Goal: Navigation & Orientation: Understand site structure

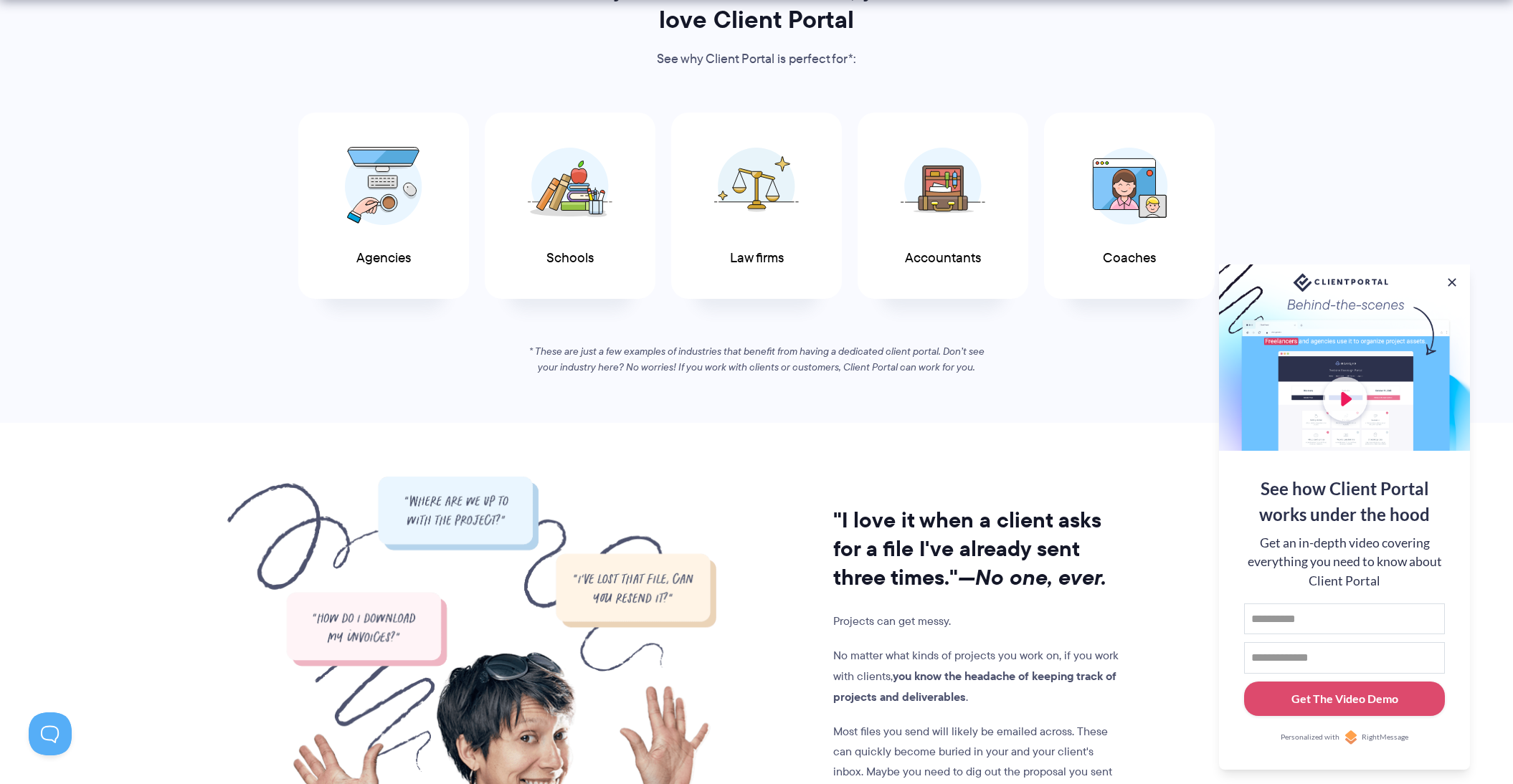
scroll to position [771, 0]
click at [1453, 280] on button at bounding box center [1451, 282] width 14 height 14
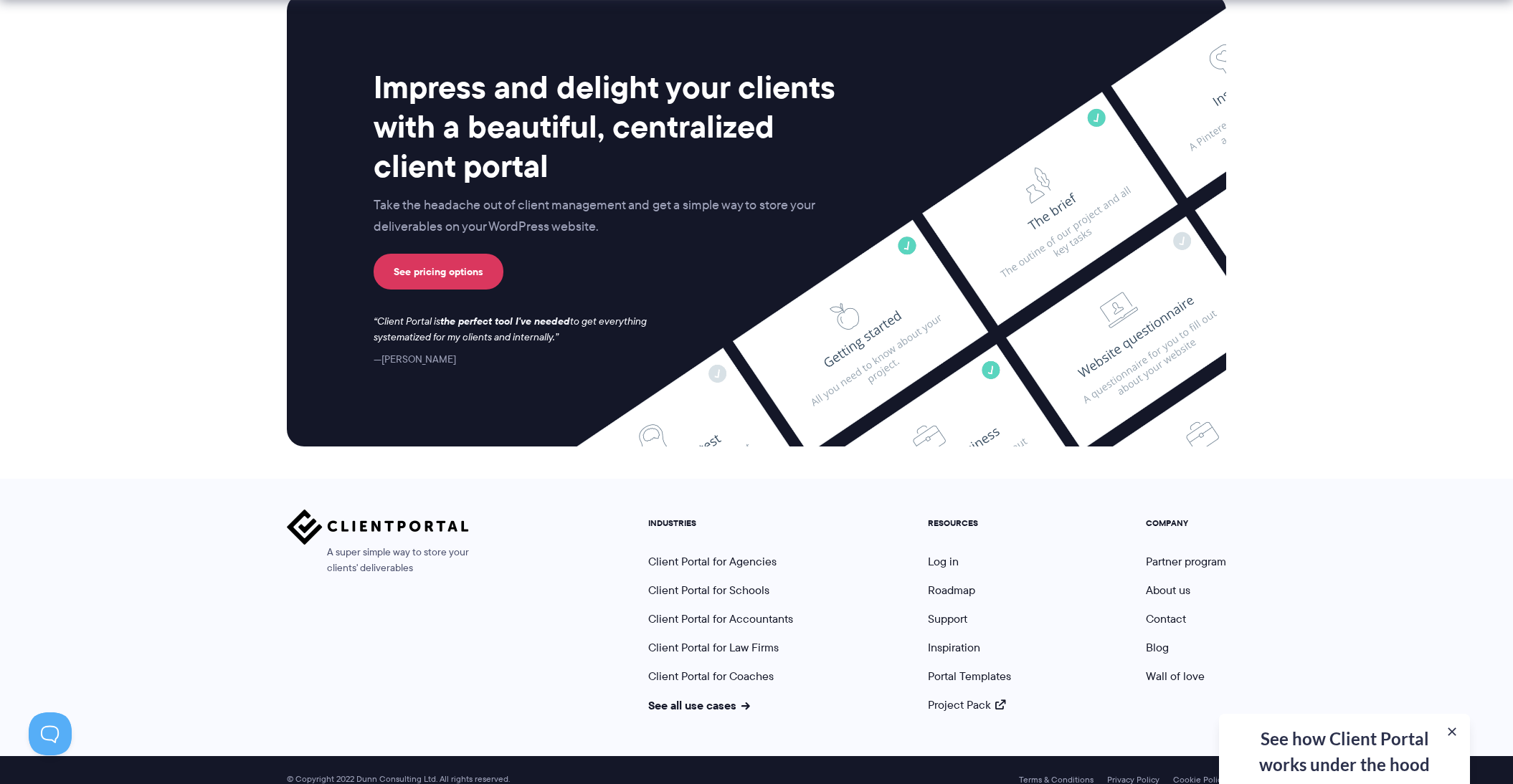
scroll to position [5795, 0]
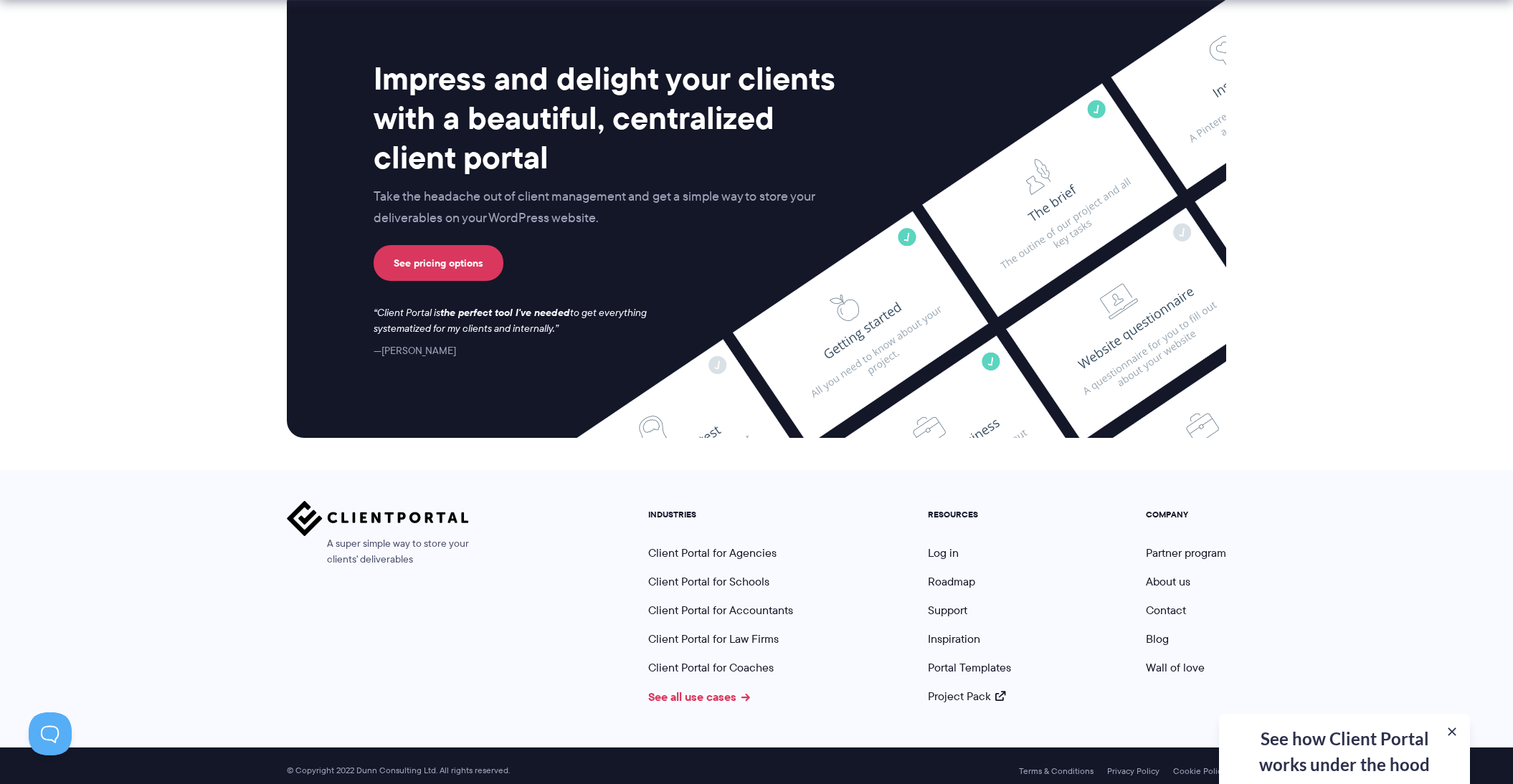
click at [713, 690] on link "See all use cases" at bounding box center [698, 696] width 102 height 17
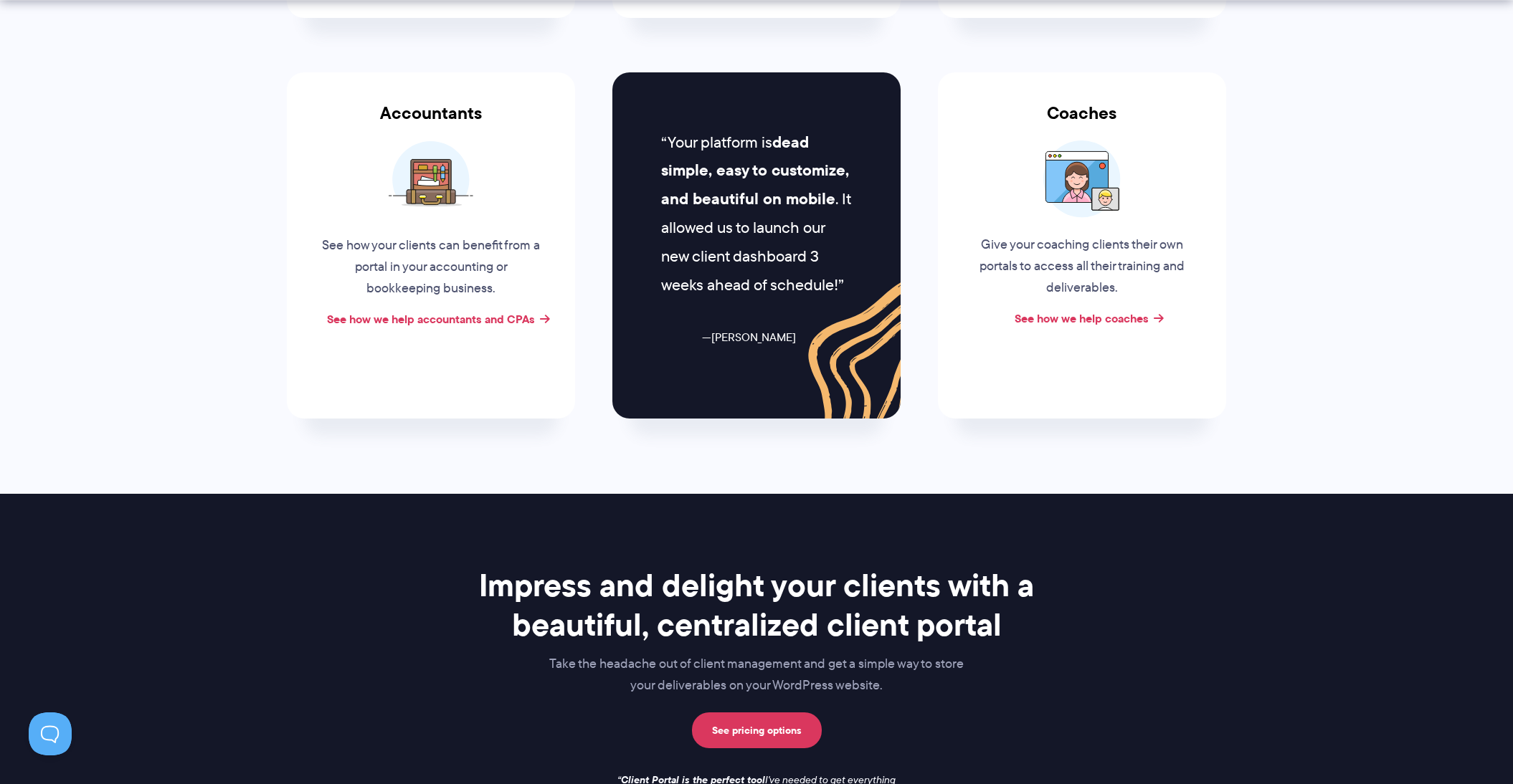
scroll to position [1045, 0]
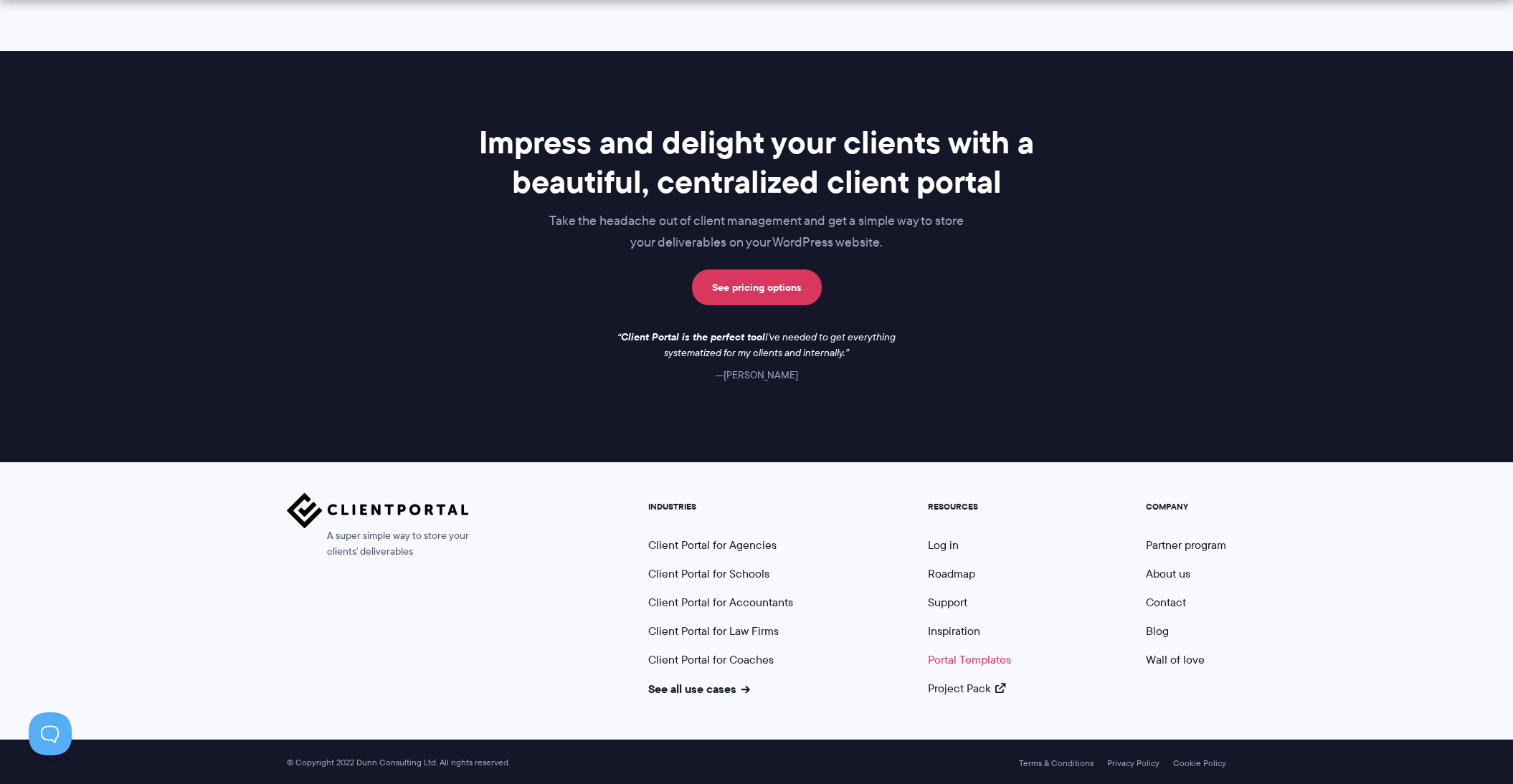
click at [950, 660] on link "Portal Templates" at bounding box center [969, 660] width 83 height 16
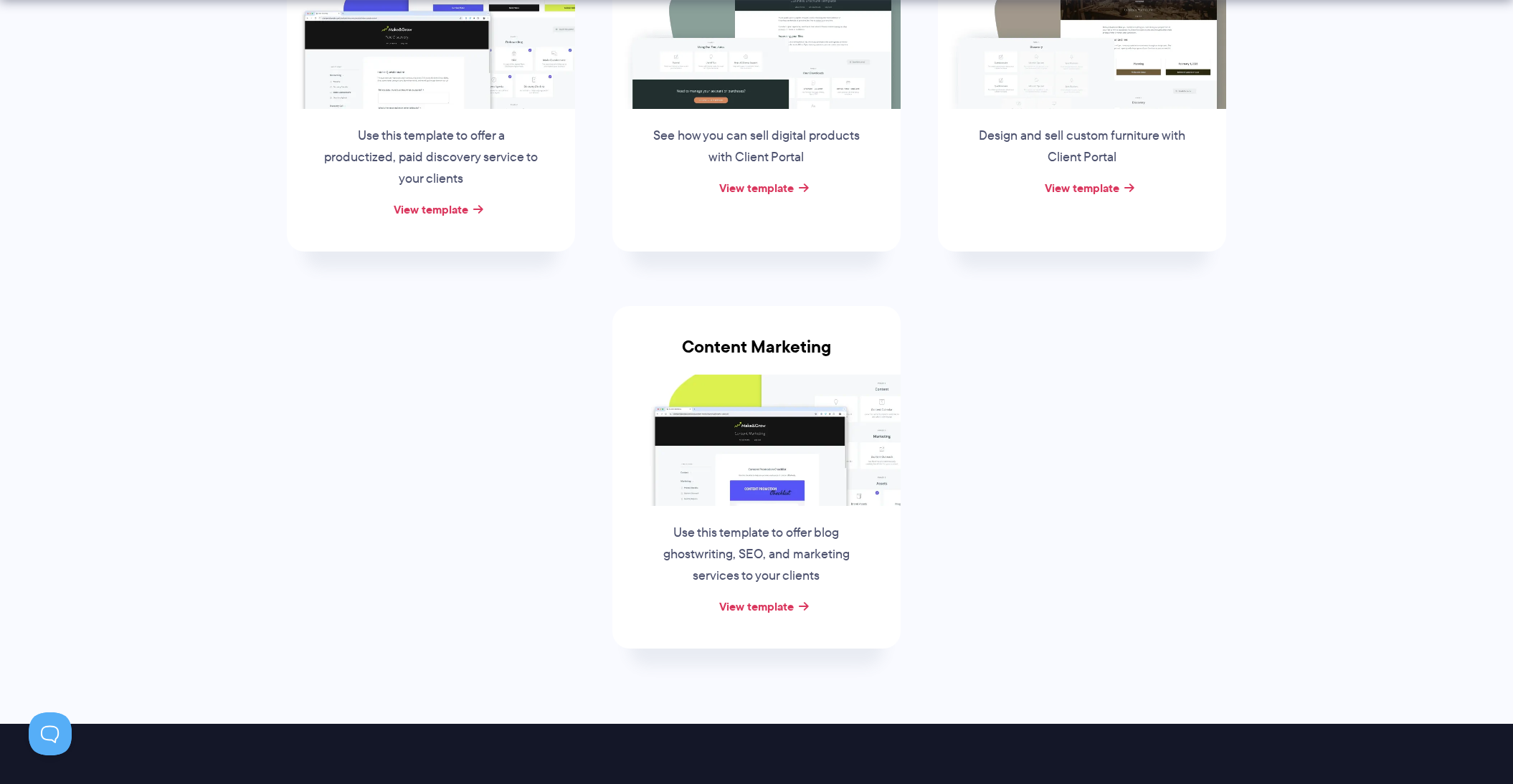
scroll to position [403, 0]
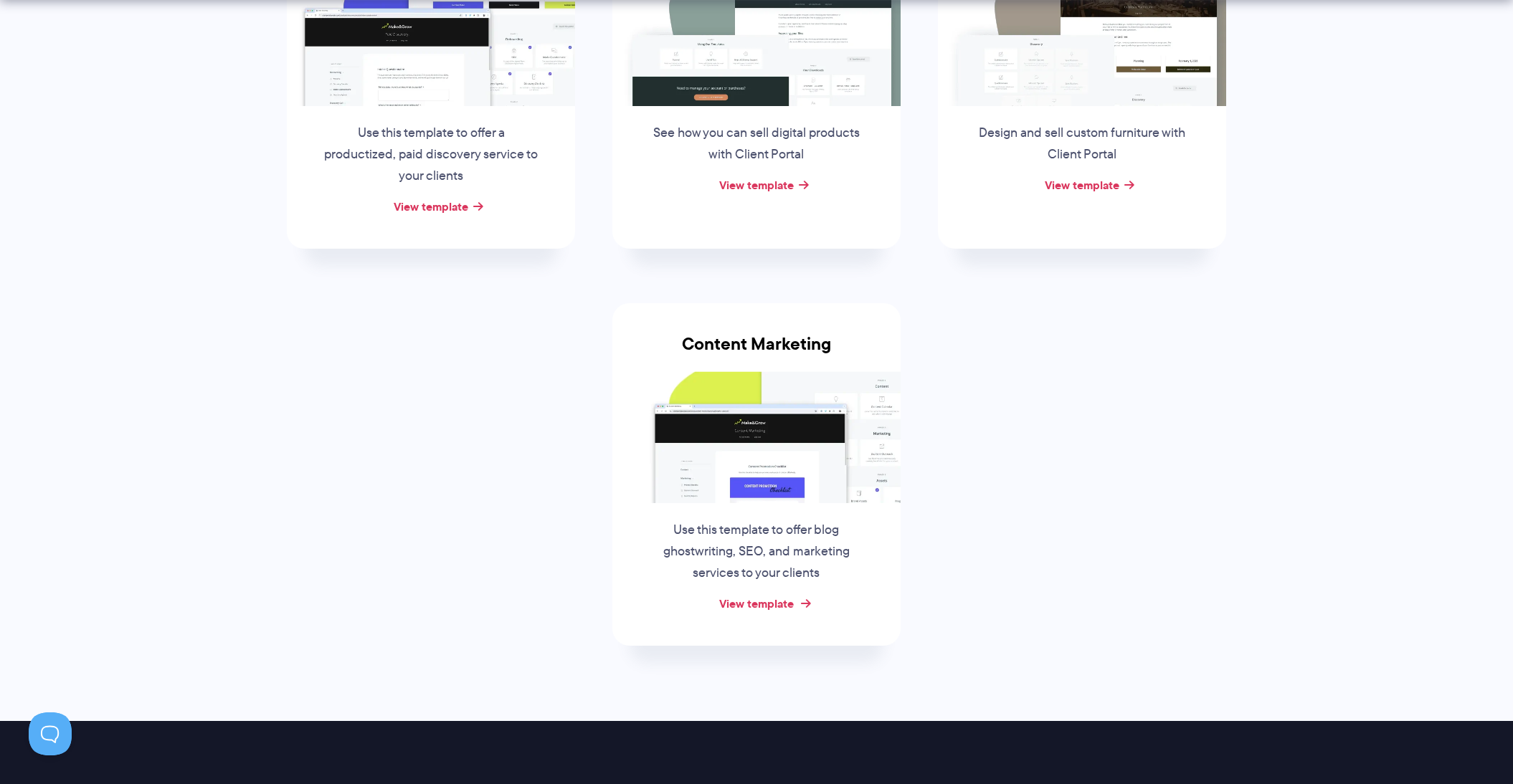
click at [761, 605] on link "View template" at bounding box center [756, 603] width 74 height 17
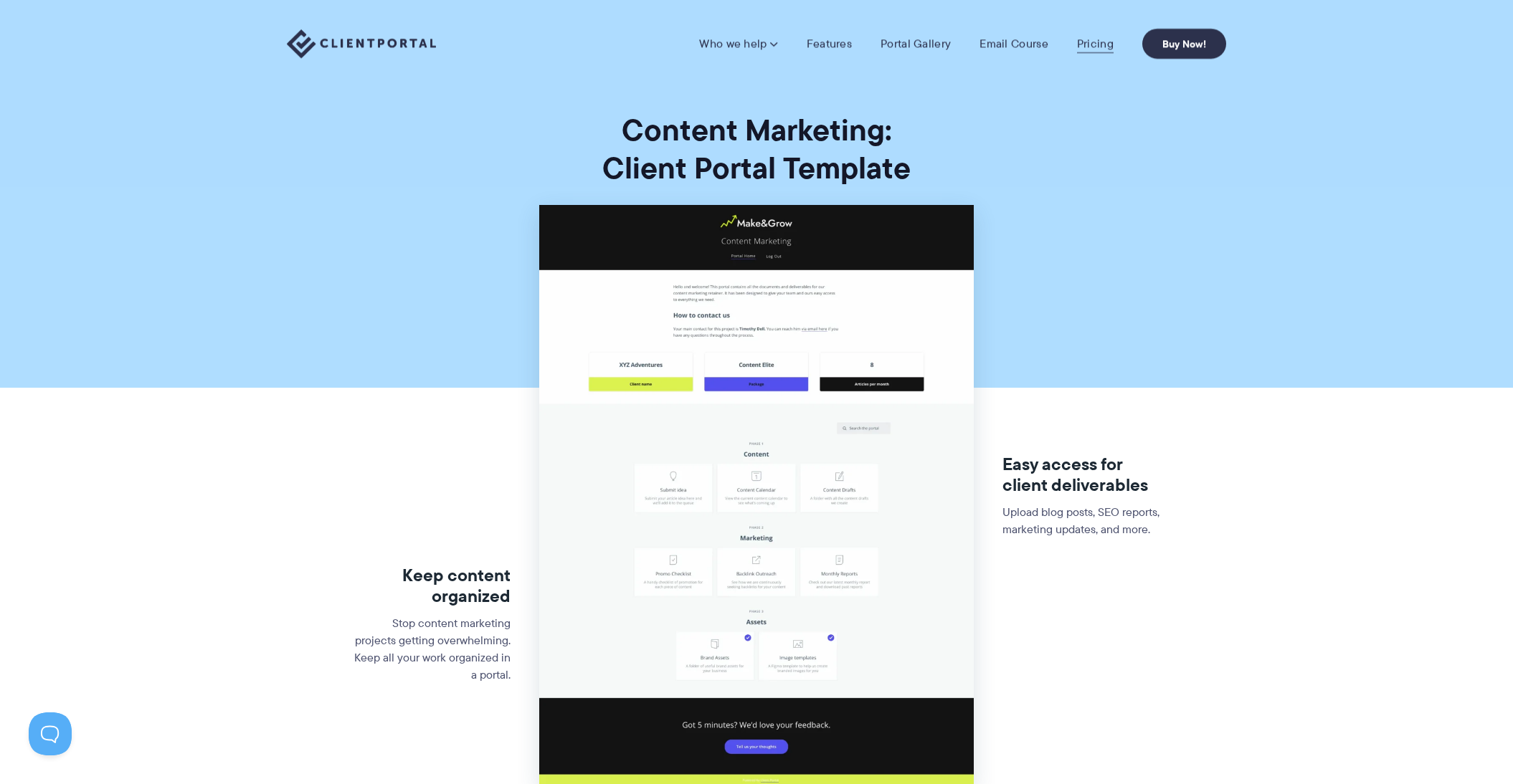
click at [1079, 45] on link "Pricing" at bounding box center [1095, 43] width 36 height 14
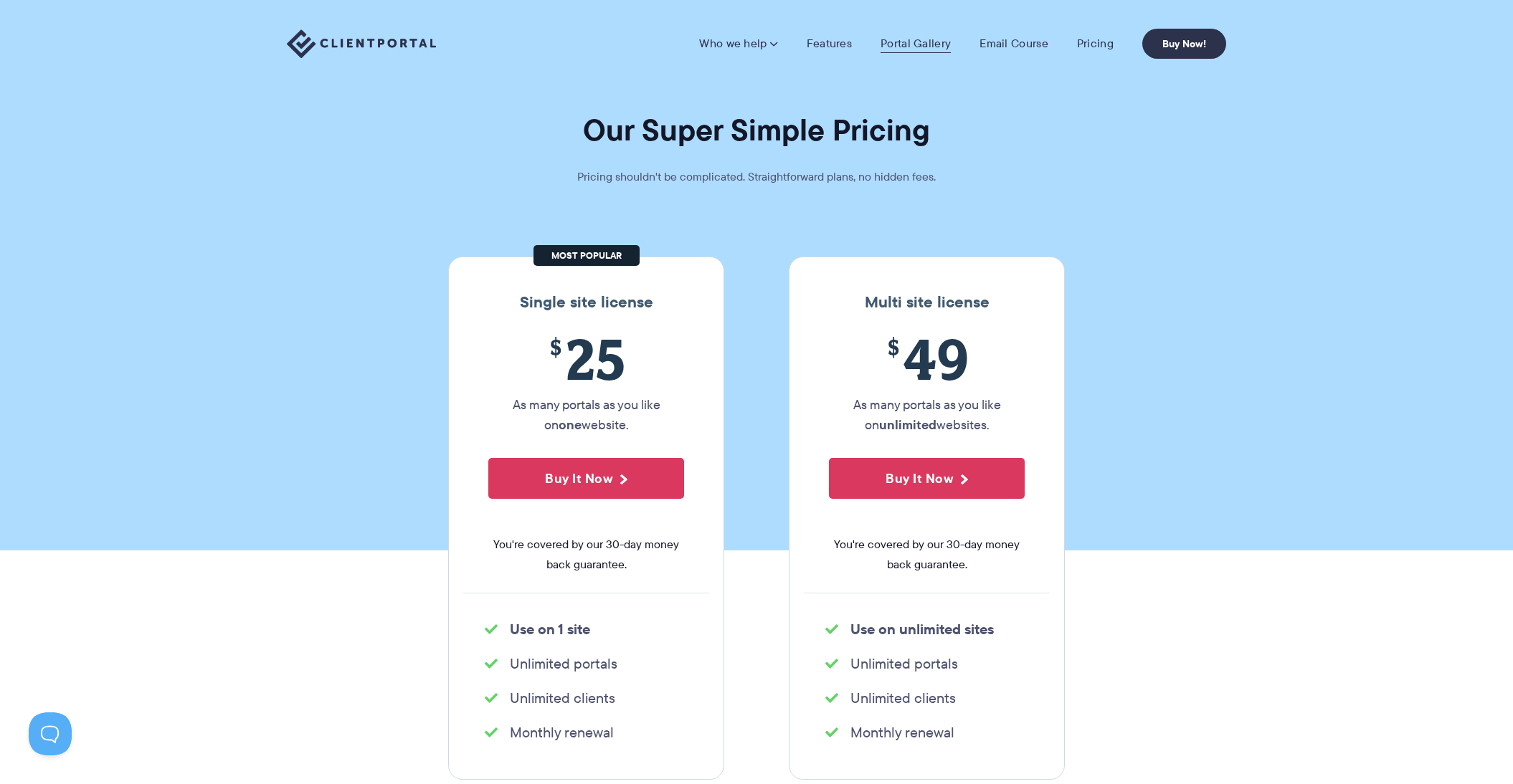
click at [909, 45] on link "Portal Gallery" at bounding box center [915, 43] width 70 height 14
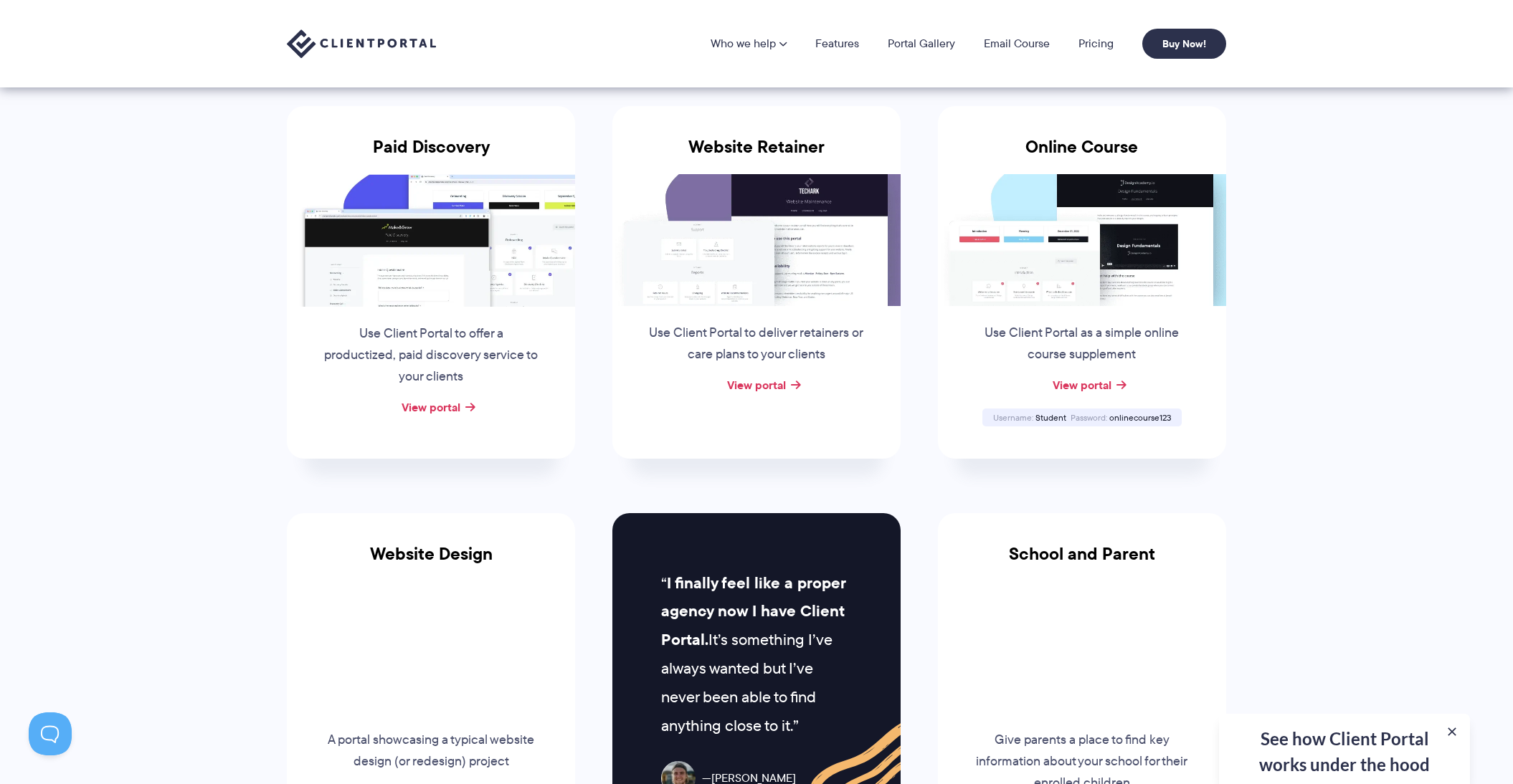
scroll to position [194, 0]
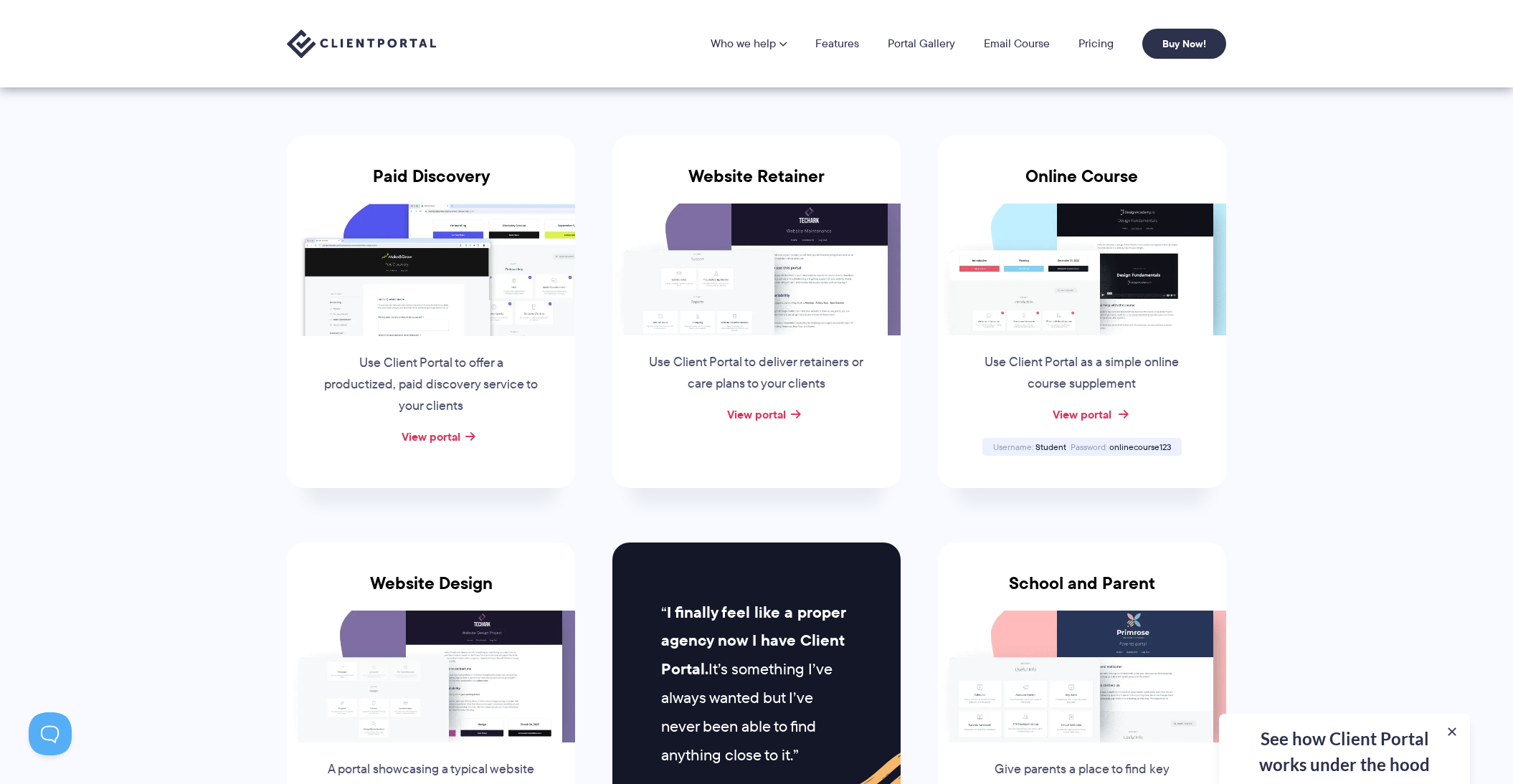
click at [1099, 412] on link "View portal" at bounding box center [1081, 414] width 59 height 17
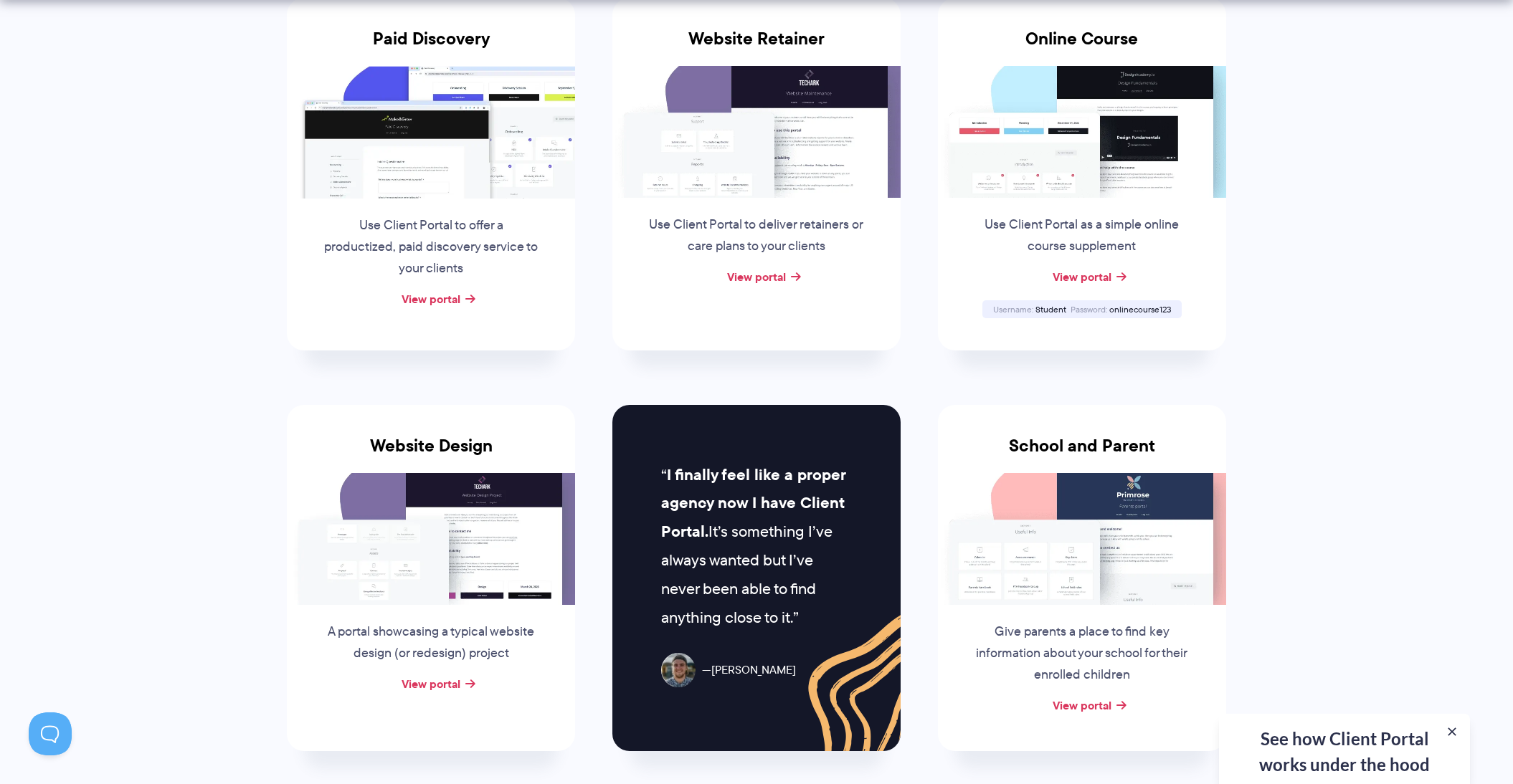
scroll to position [347, 0]
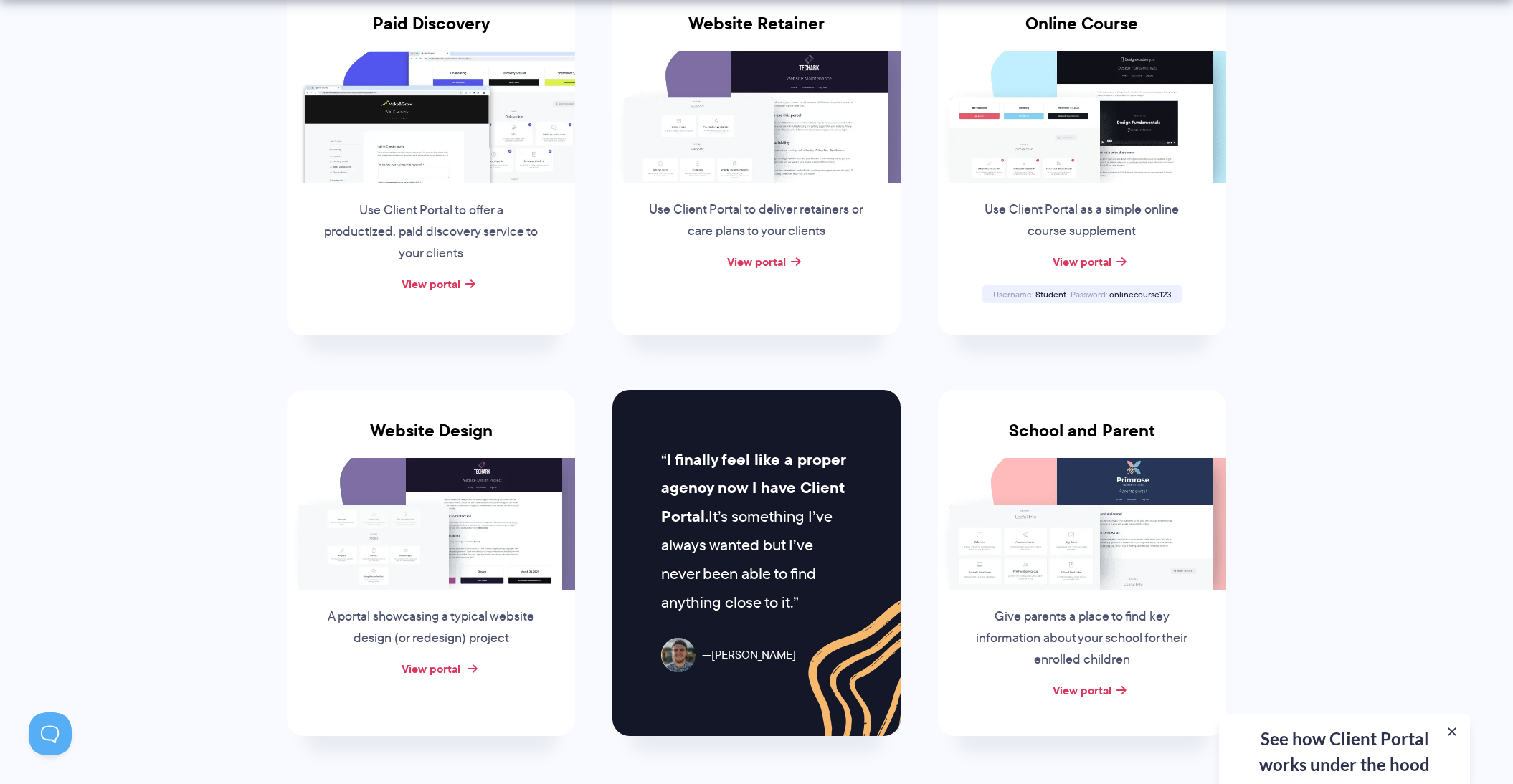
click at [450, 666] on link "View portal" at bounding box center [430, 669] width 59 height 17
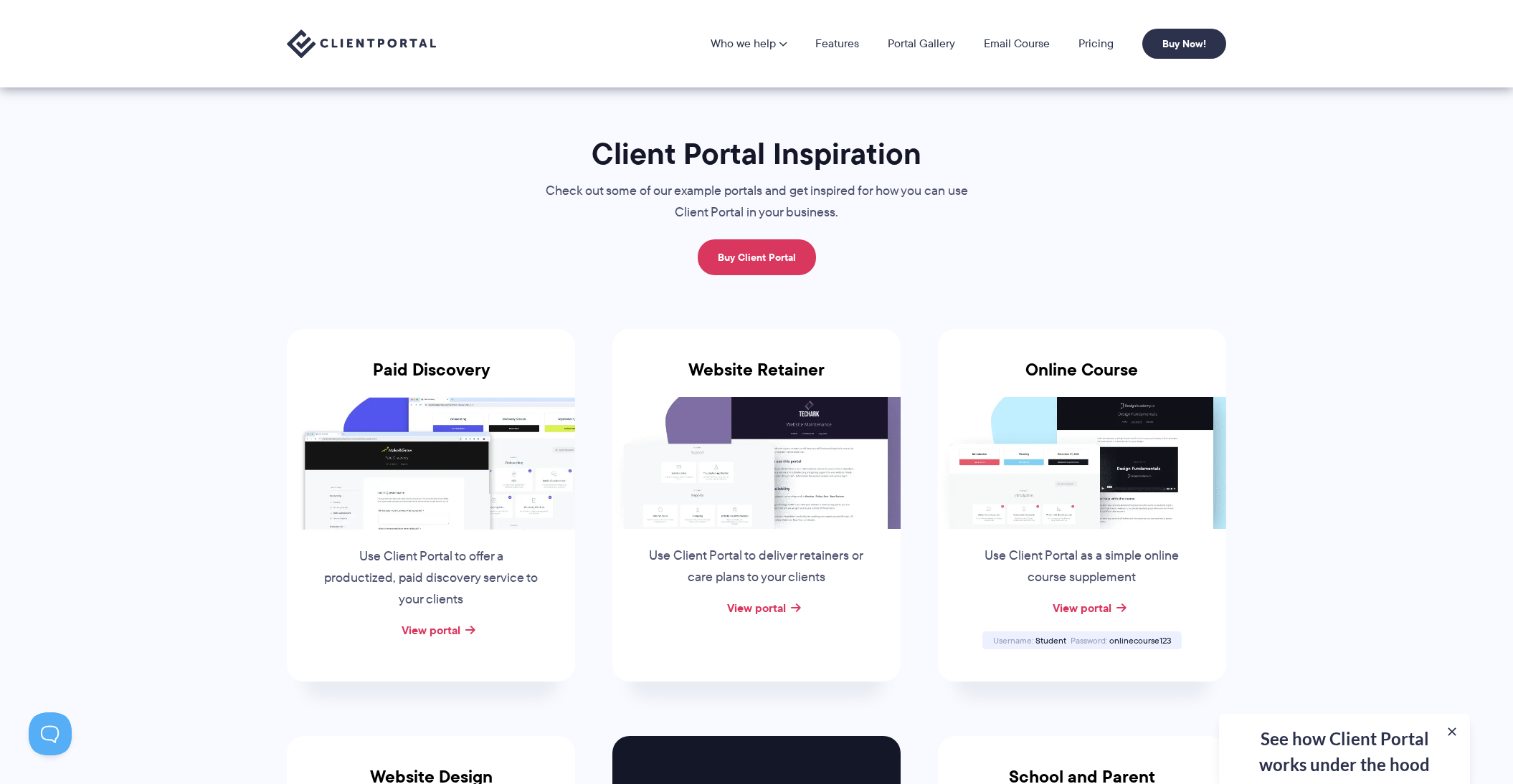
scroll to position [0, 0]
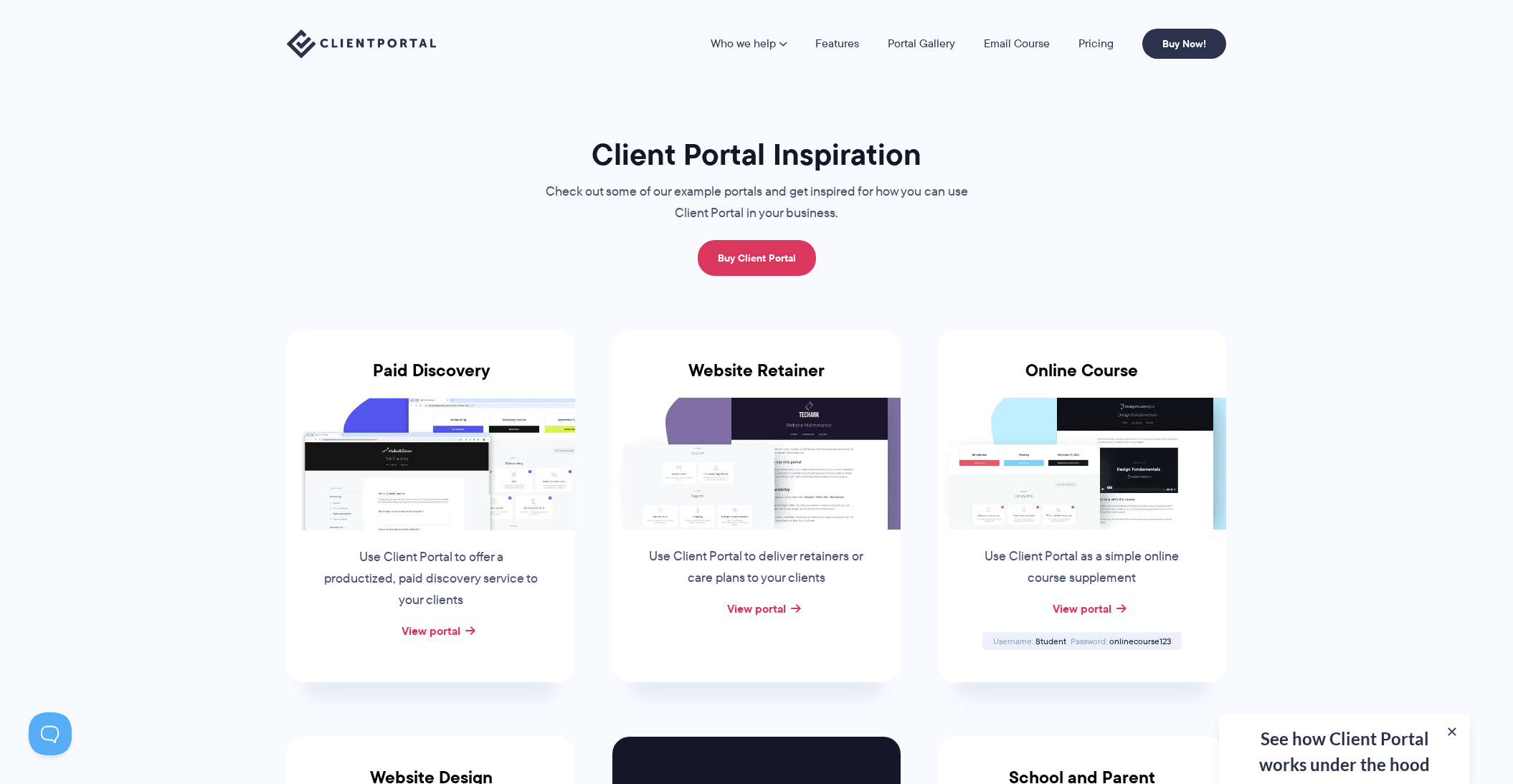
click at [357, 45] on img at bounding box center [361, 43] width 149 height 29
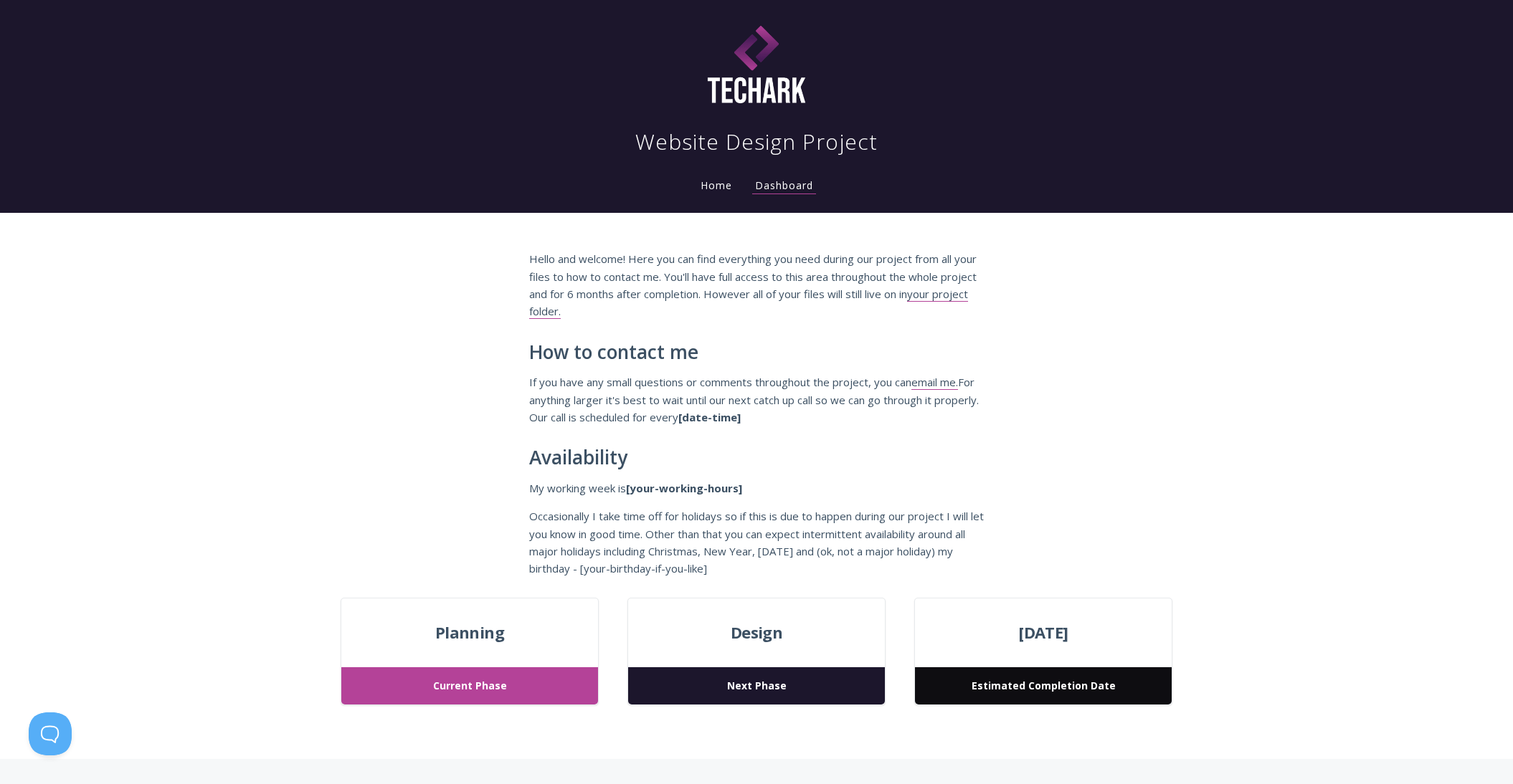
click at [1105, 296] on div "Hello and welcome! Here you can find everything you need during our project fro…" at bounding box center [756, 405] width 1513 height 385
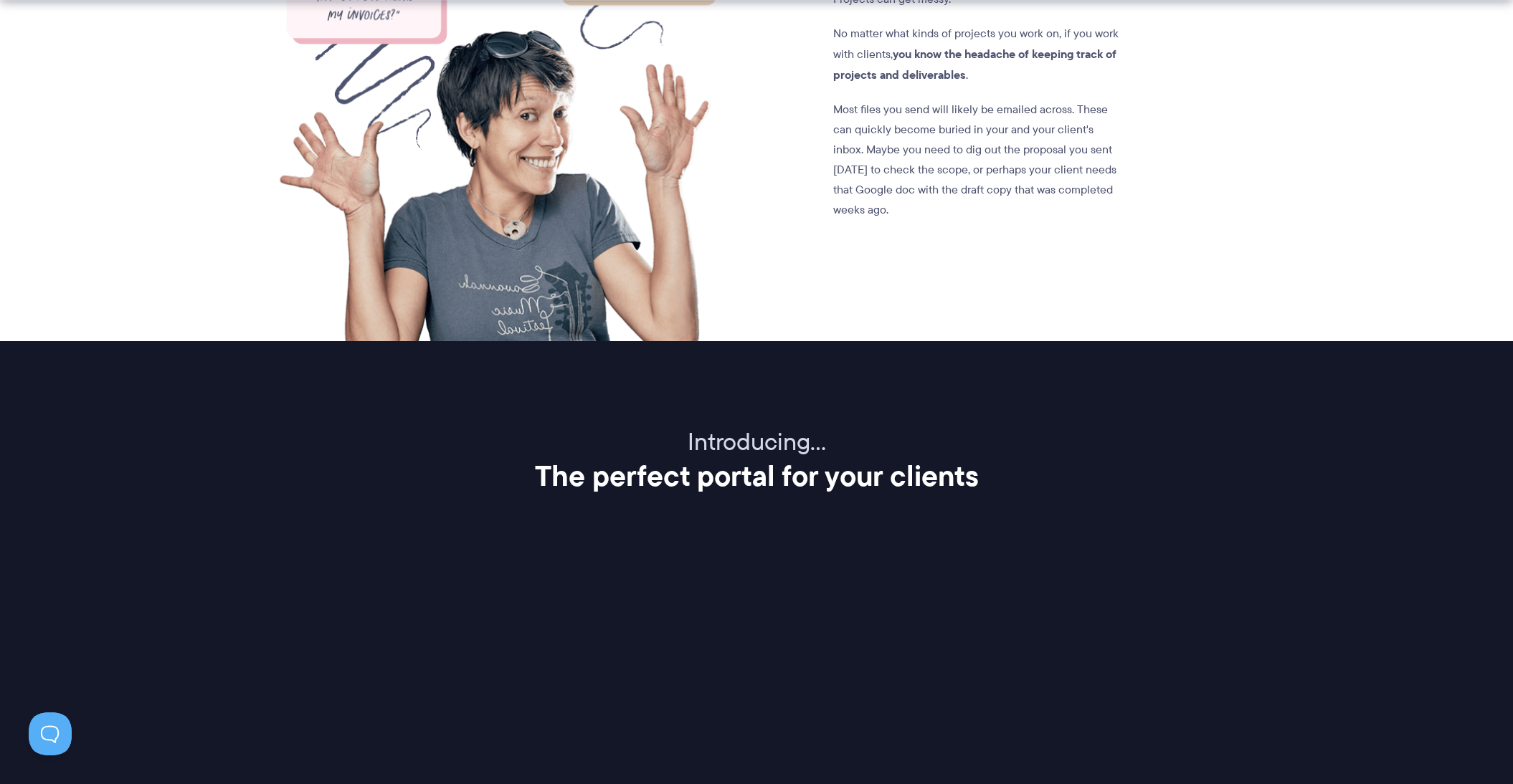
click at [1327, 251] on section ""I love it when a client asks for a file I've already sent three times." —No on…" at bounding box center [756, 71] width 1513 height 541
